Goal: Find specific page/section: Find specific page/section

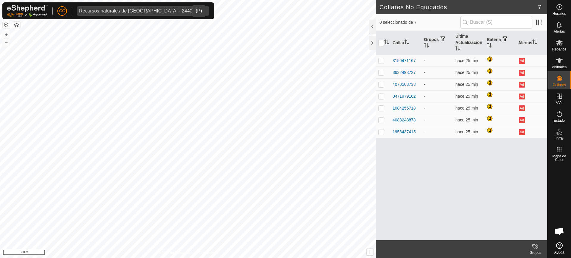
click at [113, 11] on div "Recursos naturales de [GEOGRAPHIC_DATA] - 24403" at bounding box center [137, 11] width 116 height 5
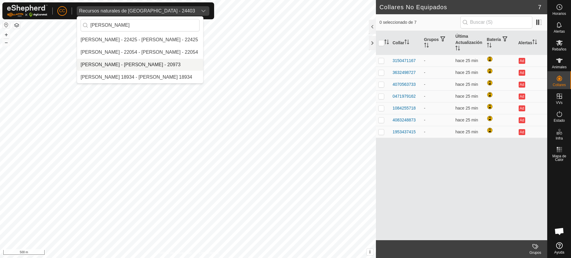
type input "[PERSON_NAME]"
click at [126, 67] on li "[PERSON_NAME] - [PERSON_NAME] - 20973" at bounding box center [140, 65] width 126 height 12
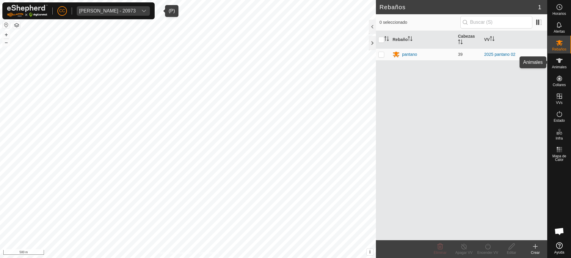
click at [560, 68] on span "Animales" at bounding box center [559, 67] width 15 height 4
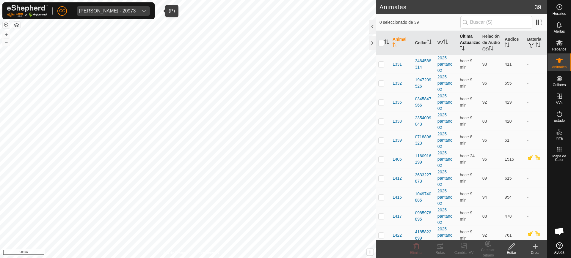
click at [470, 43] on th "Última Actualización" at bounding box center [468, 43] width 22 height 24
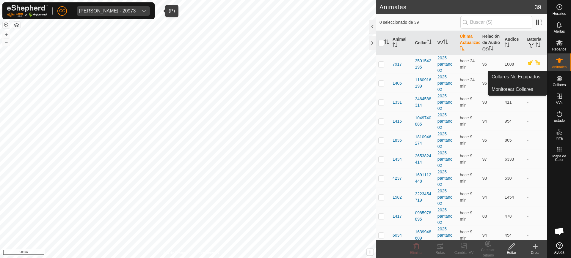
click at [561, 80] on icon at bounding box center [559, 78] width 5 height 5
click at [534, 76] on link "Collares No Equipados" at bounding box center [517, 77] width 59 height 12
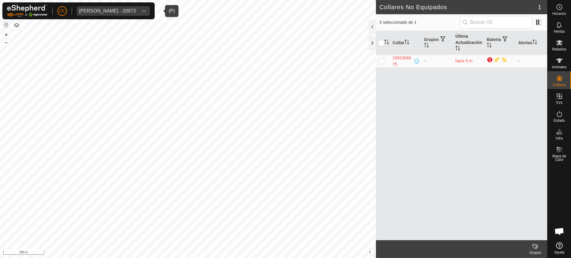
click at [131, 11] on div "[PERSON_NAME] - 20973" at bounding box center [107, 11] width 57 height 5
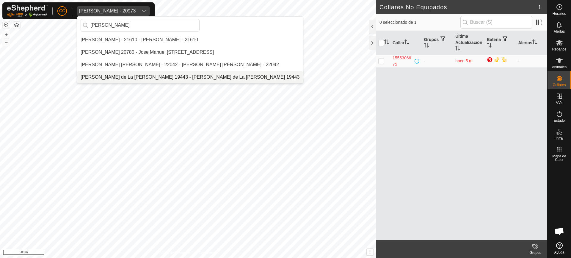
type input "[PERSON_NAME]"
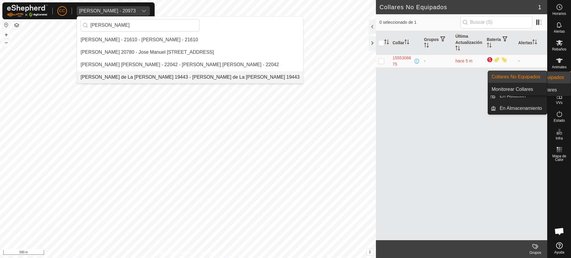
click at [569, 87] on div "Collares" at bounding box center [559, 80] width 23 height 18
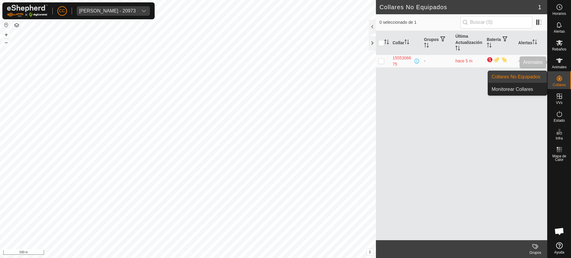
click at [560, 69] on span "Animales" at bounding box center [559, 67] width 15 height 4
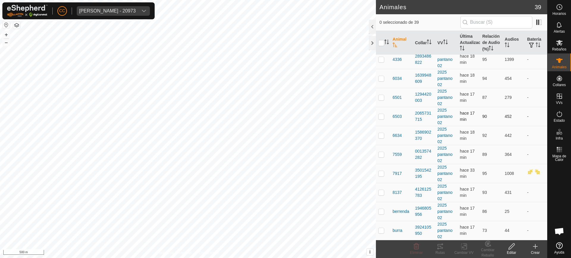
scroll to position [563, 0]
click at [504, 52] on th "Audios" at bounding box center [513, 43] width 22 height 24
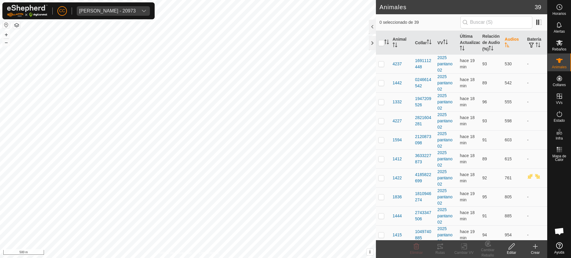
scroll to position [340, 0]
